Goal: Find specific page/section: Find specific page/section

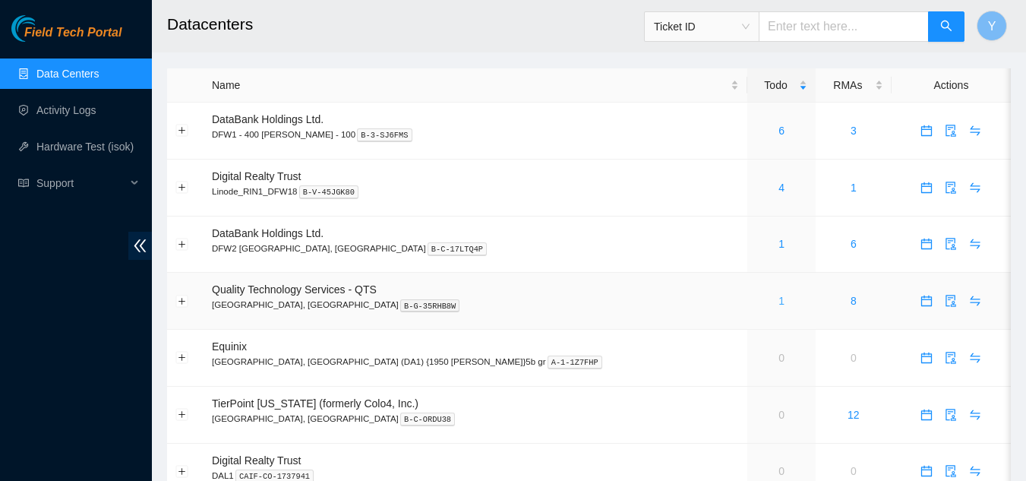
click at [779, 302] on link "1" at bounding box center [782, 301] width 6 height 12
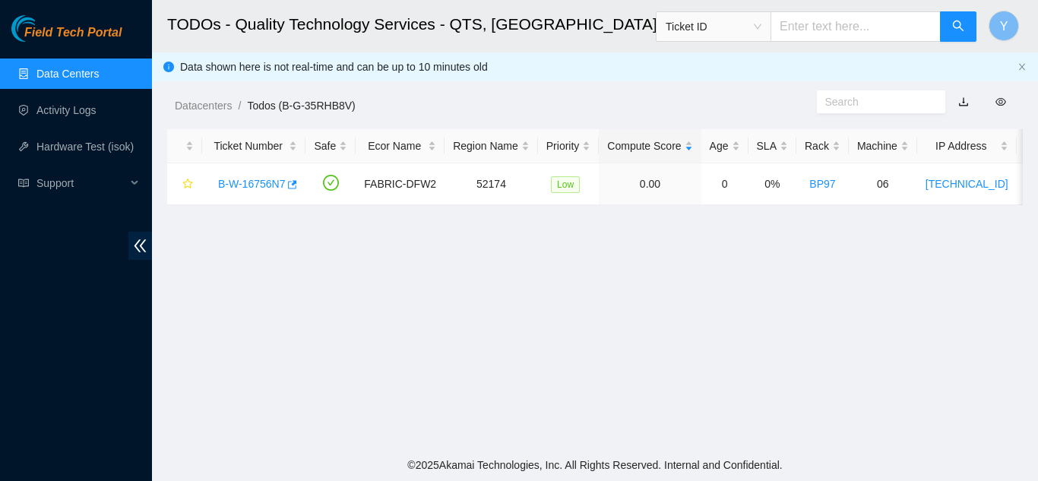
click at [96, 68] on link "Data Centers" at bounding box center [67, 74] width 62 height 12
